Goal: Information Seeking & Learning: Check status

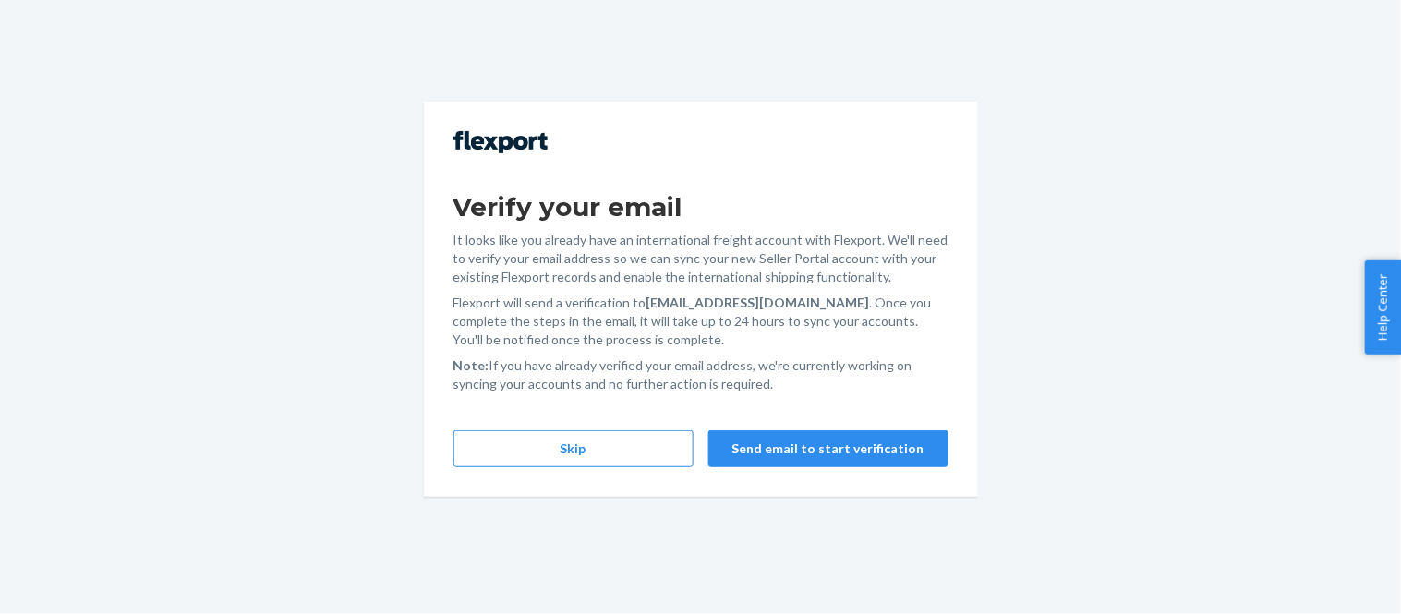
drag, startPoint x: 0, startPoint y: 0, endPoint x: 407, endPoint y: 305, distance: 508.6
click at [393, 298] on div "Verify your email It looks like you already have an international freight accou…" at bounding box center [700, 307] width 1401 height 614
click at [574, 435] on button "Skip" at bounding box center [573, 448] width 240 height 37
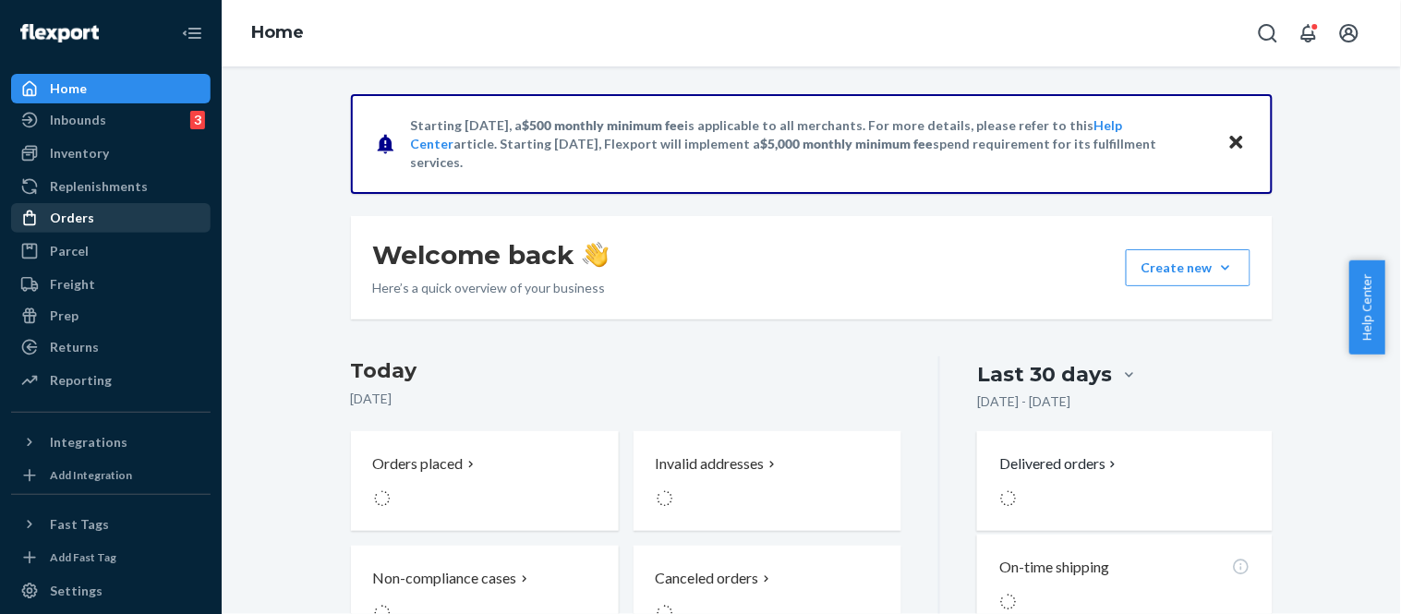
drag, startPoint x: 69, startPoint y: 220, endPoint x: 81, endPoint y: 218, distance: 12.1
click at [69, 220] on div "Orders" at bounding box center [72, 218] width 44 height 18
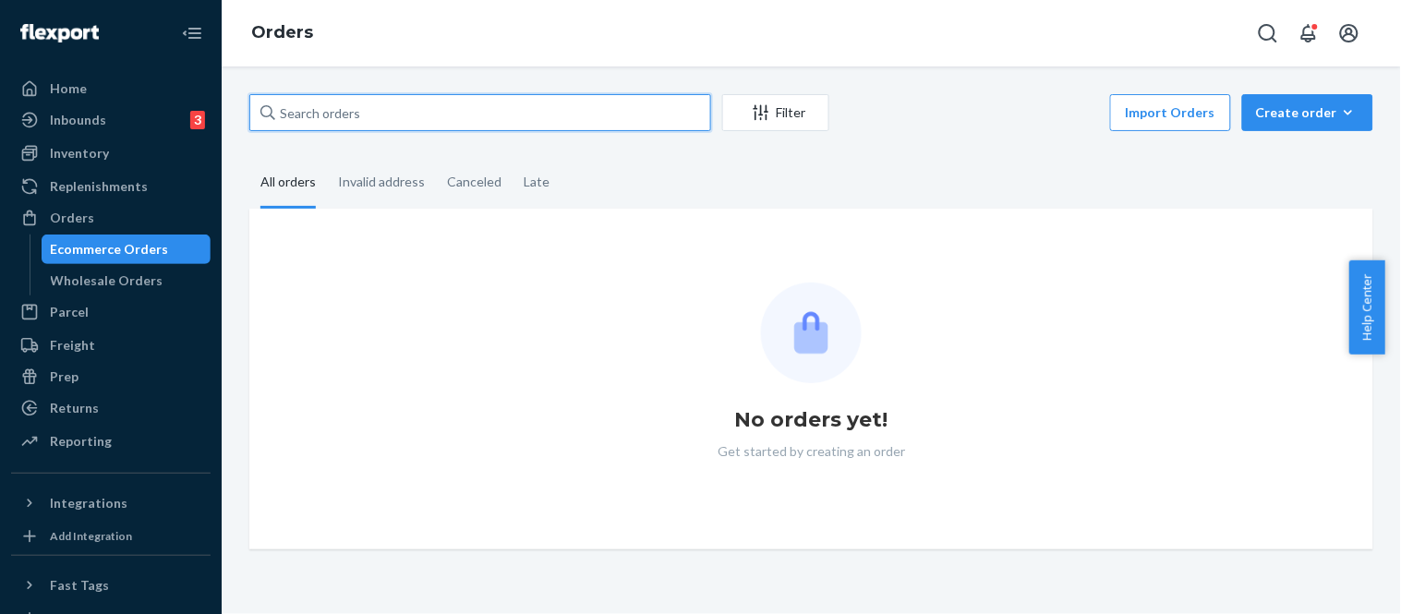
click at [391, 97] on input "text" at bounding box center [480, 112] width 462 height 37
paste input "US-7395916"
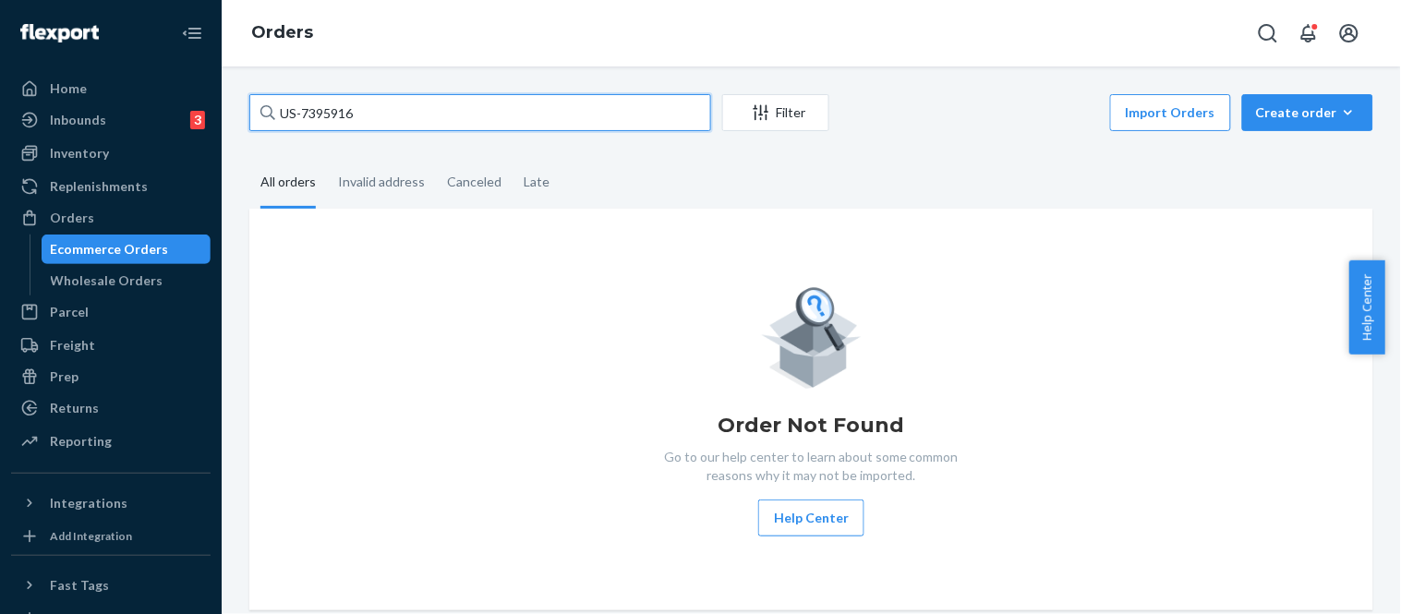
type input "US-7395916"
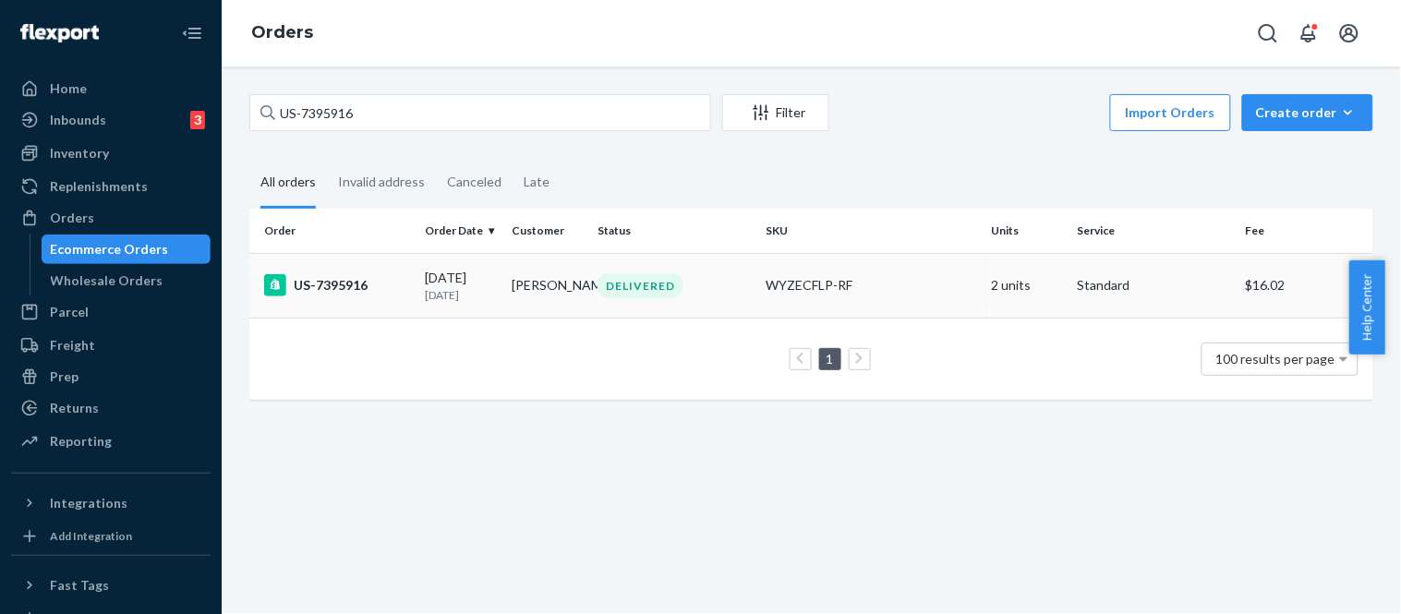
click at [355, 294] on div "US-7395916" at bounding box center [337, 285] width 147 height 22
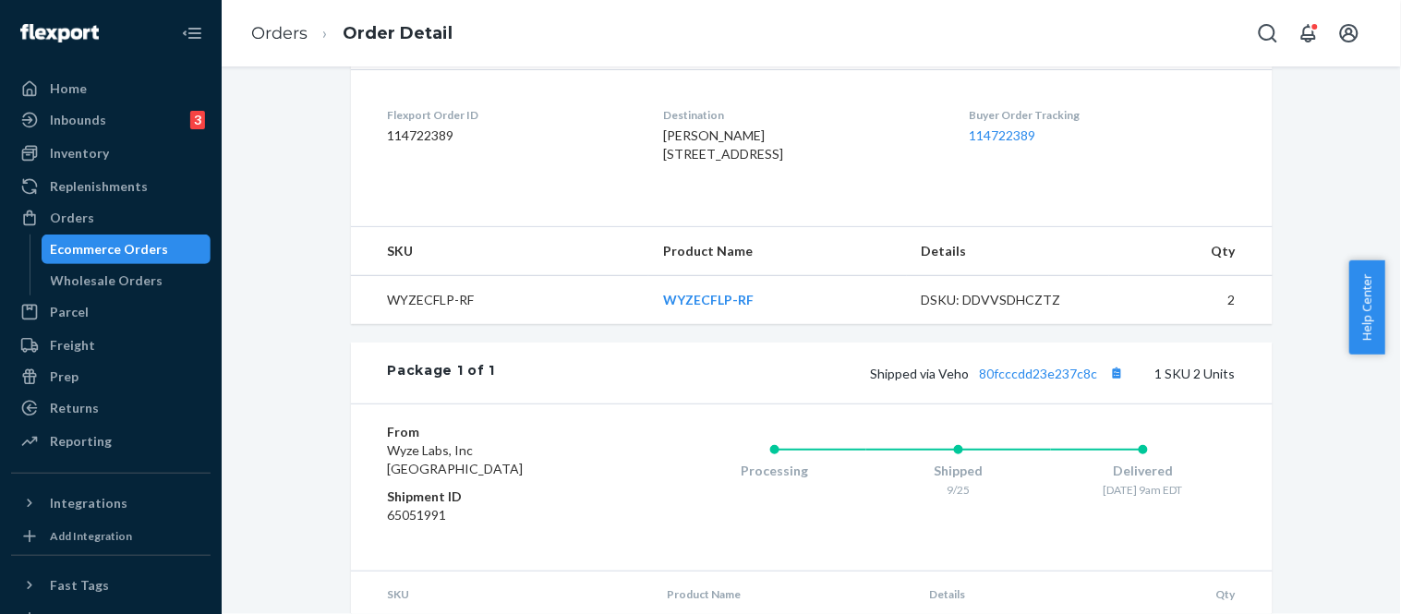
scroll to position [455, 0]
